Goal: Transaction & Acquisition: Register for event/course

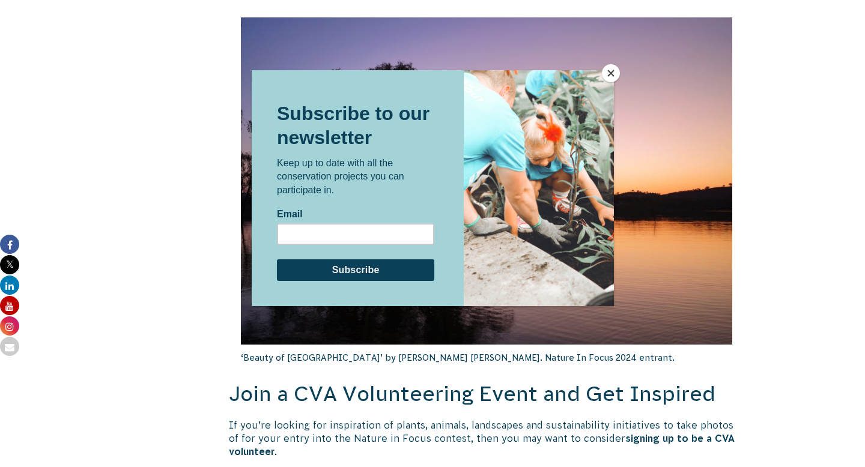
scroll to position [2180, 0]
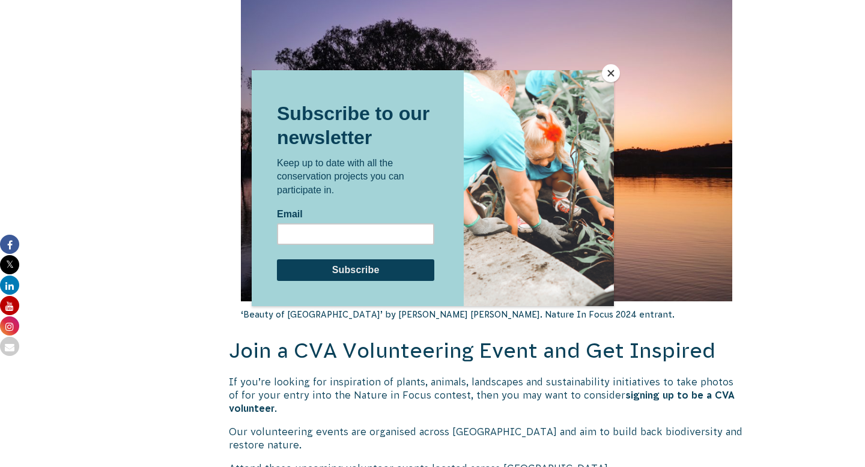
click at [615, 71] on button "Close" at bounding box center [611, 73] width 18 height 18
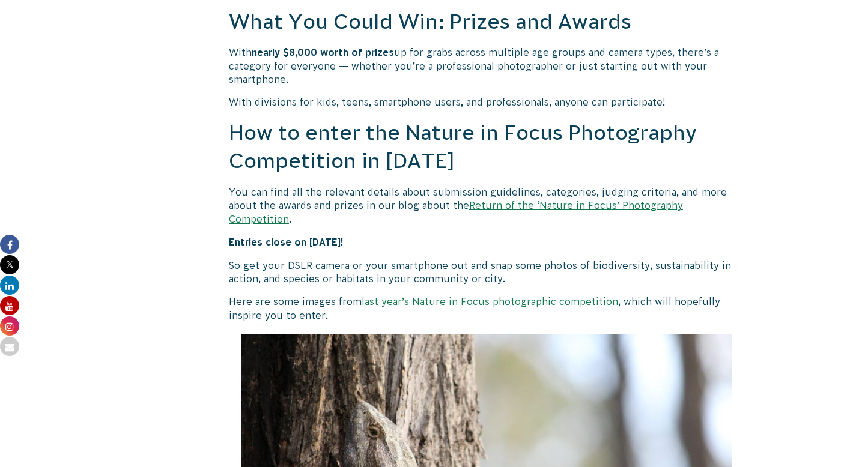
scroll to position [1062, 0]
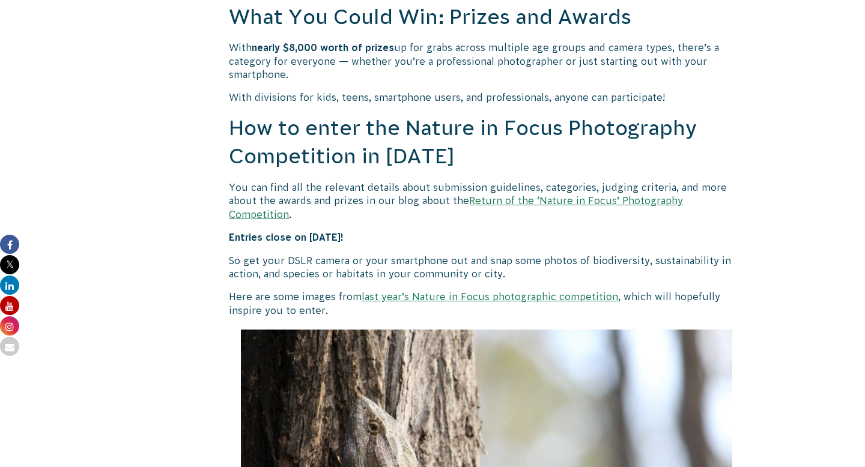
click at [515, 199] on link "Return of the ‘Nature in Focus’ Photography Competition" at bounding box center [456, 207] width 454 height 24
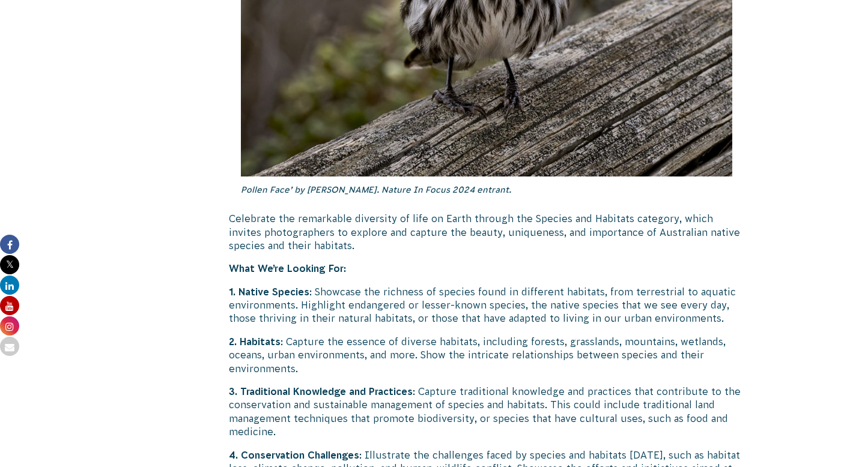
scroll to position [3816, 0]
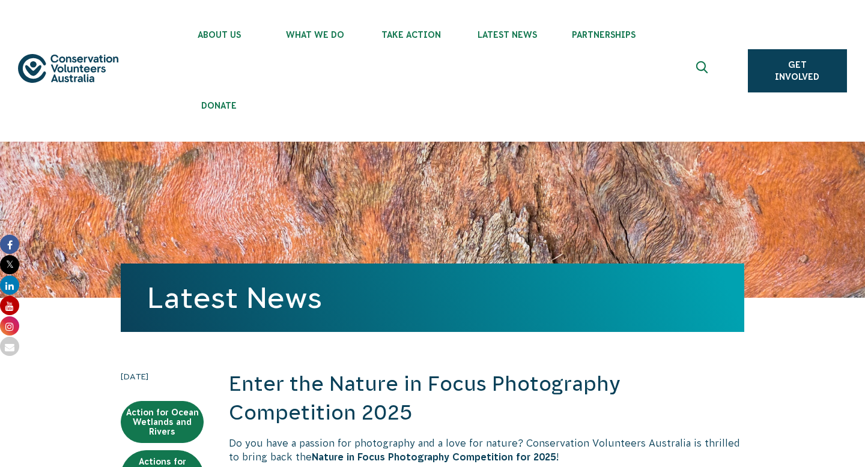
scroll to position [1062, 0]
